Goal: Task Accomplishment & Management: Manage account settings

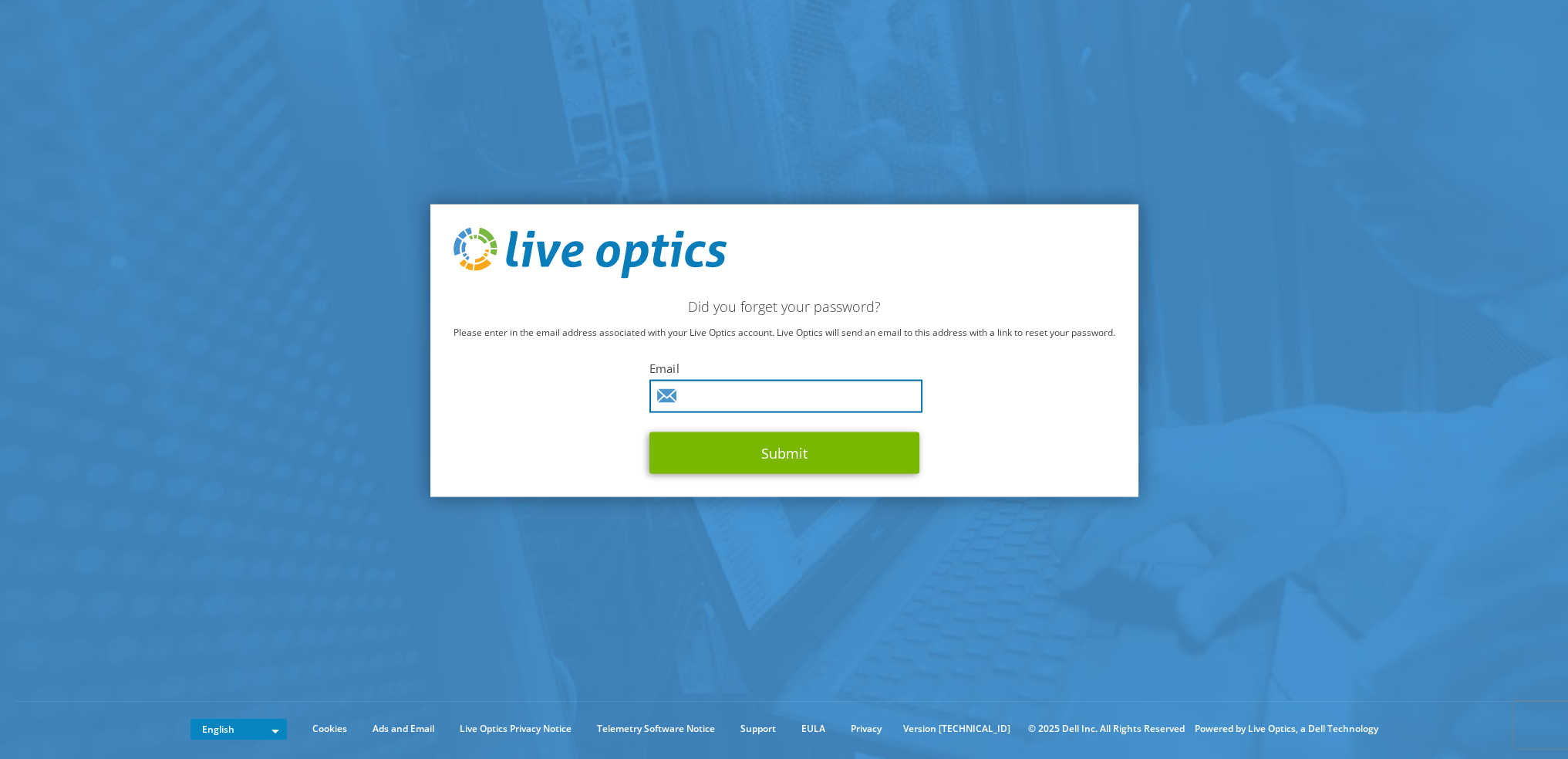
click at [725, 404] on input "text" at bounding box center [786, 395] width 273 height 33
click at [738, 389] on input "text" at bounding box center [786, 395] width 273 height 33
type input "Marek.Jina@axians.cz"
click at [649, 432] on button "Submit" at bounding box center [784, 453] width 270 height 41
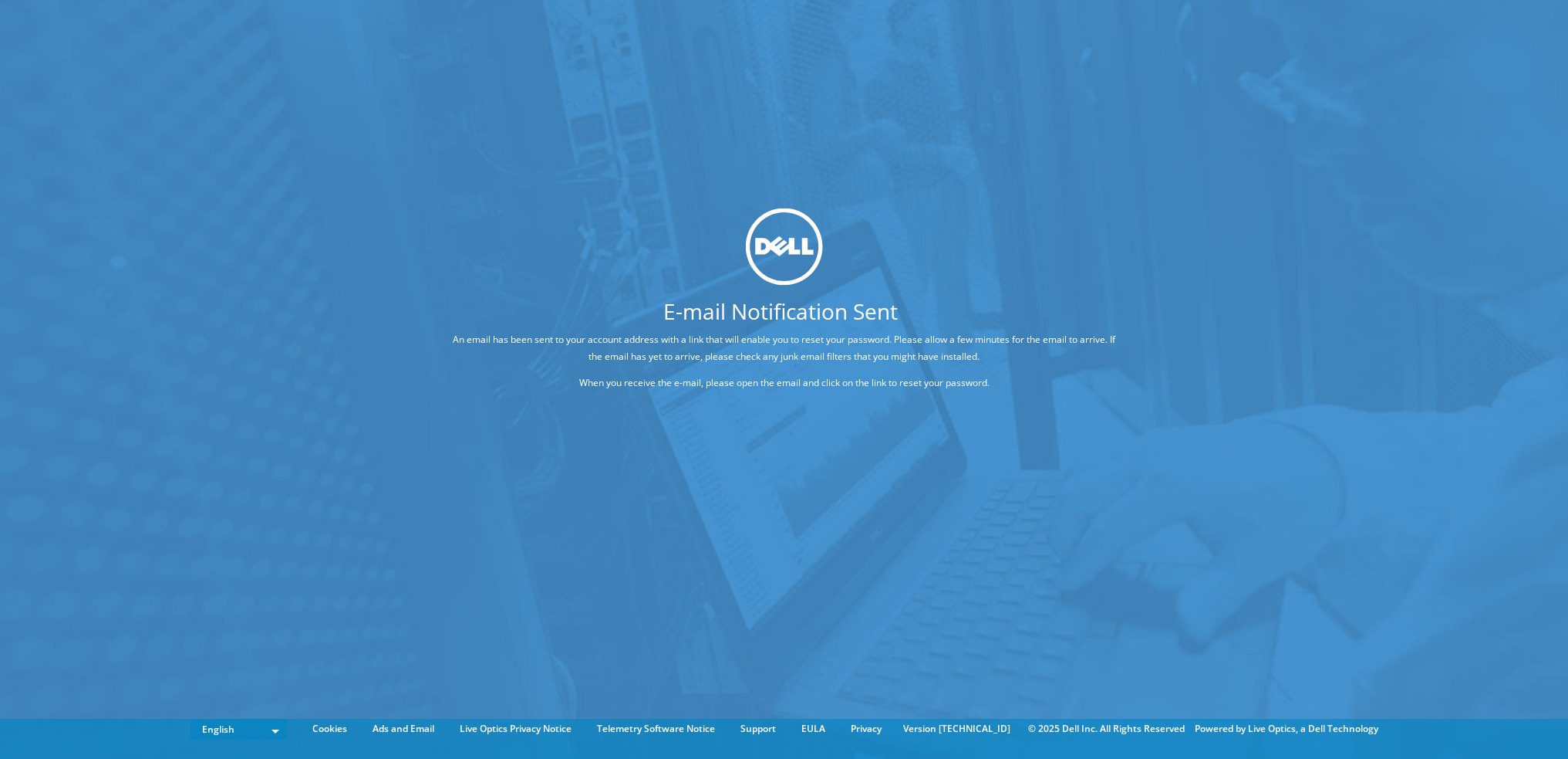
click at [1472, 356] on div "E-mail Notification Sent An email has been sent to your account address with a …" at bounding box center [784, 355] width 1568 height 712
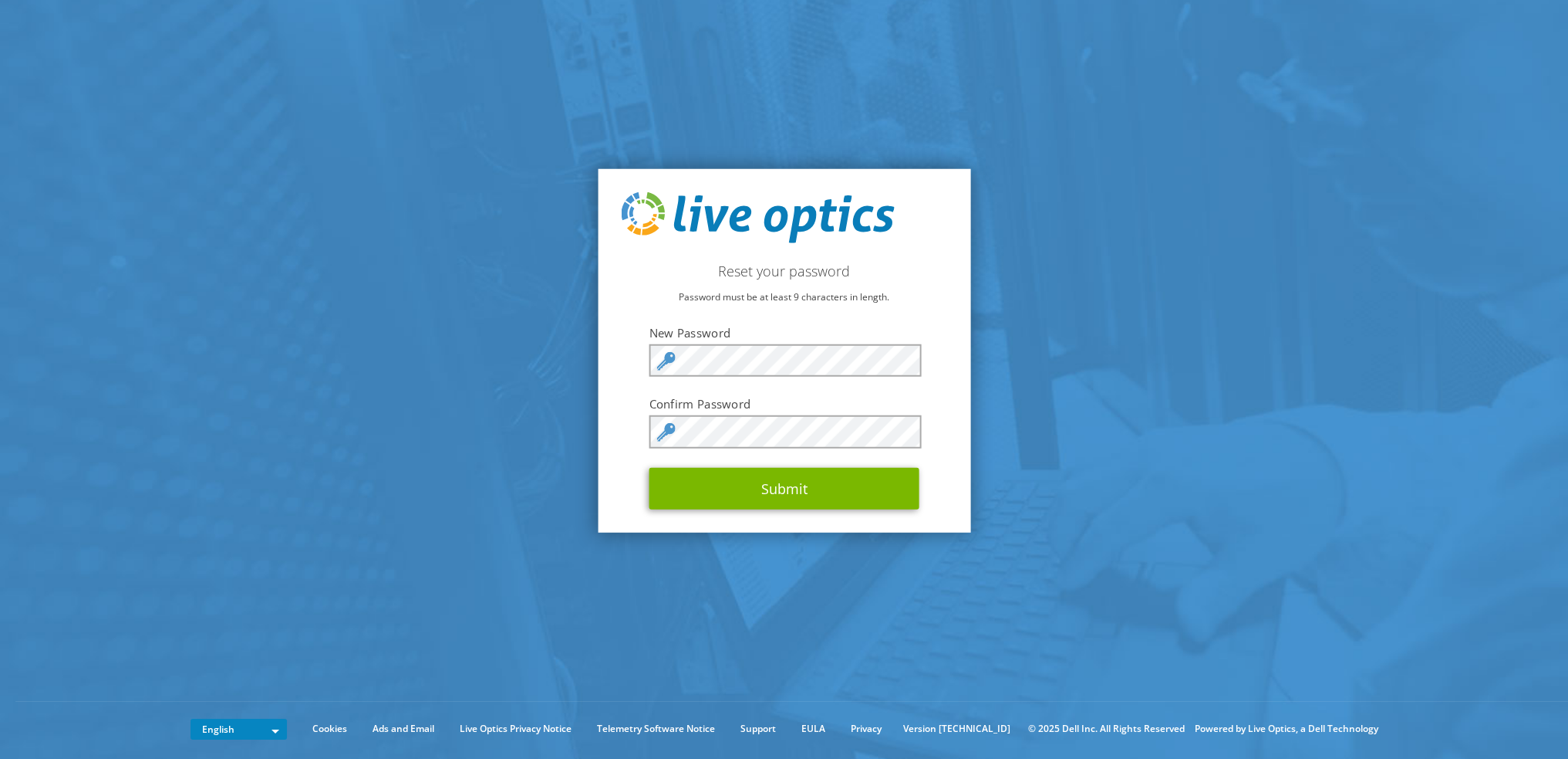
click at [590, 422] on section "Reset your password Password must be at least 9 characters in length. New Passw…" at bounding box center [784, 350] width 1568 height 701
click at [813, 489] on button "Submit" at bounding box center [784, 487] width 270 height 41
